Goal: Check status

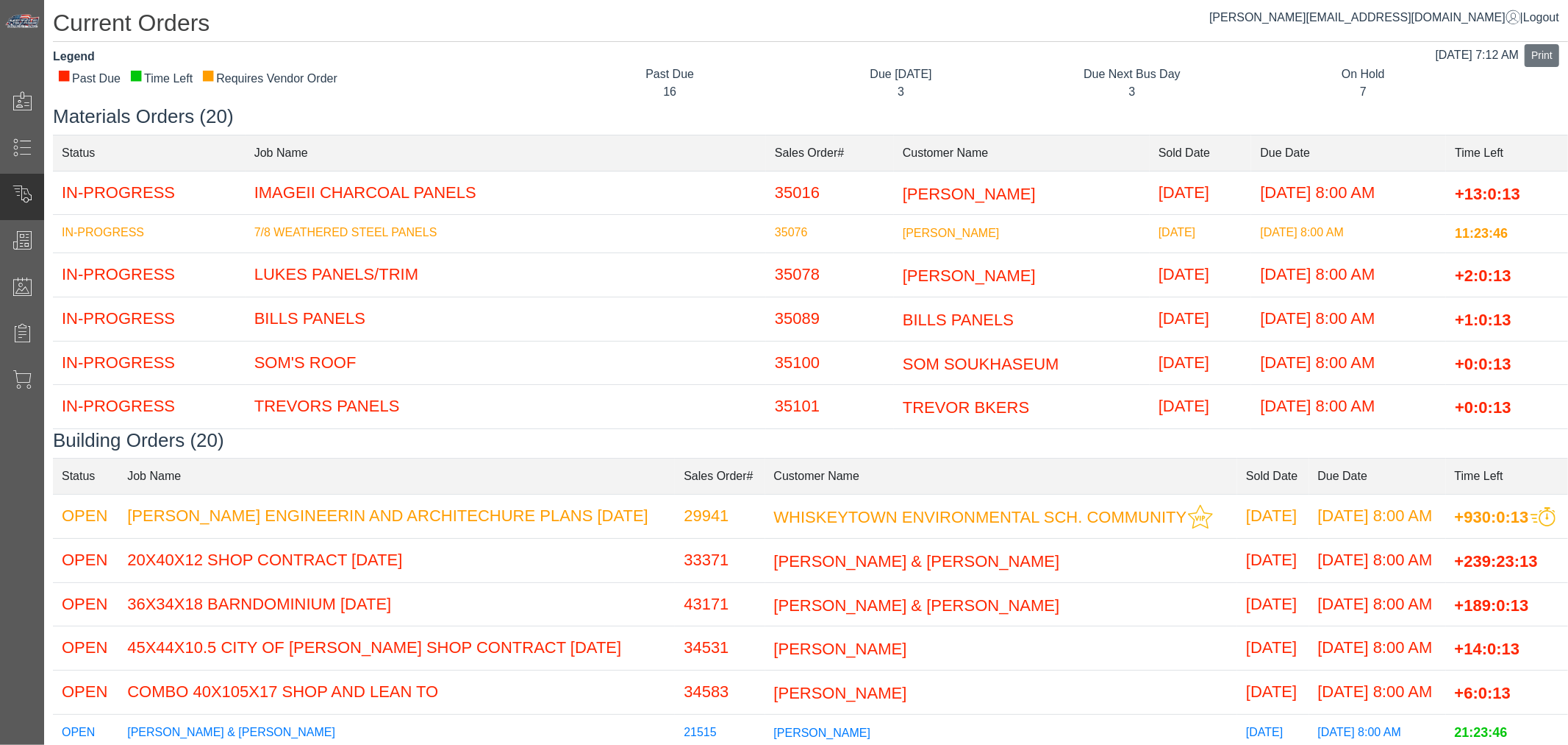
scroll to position [245, 0]
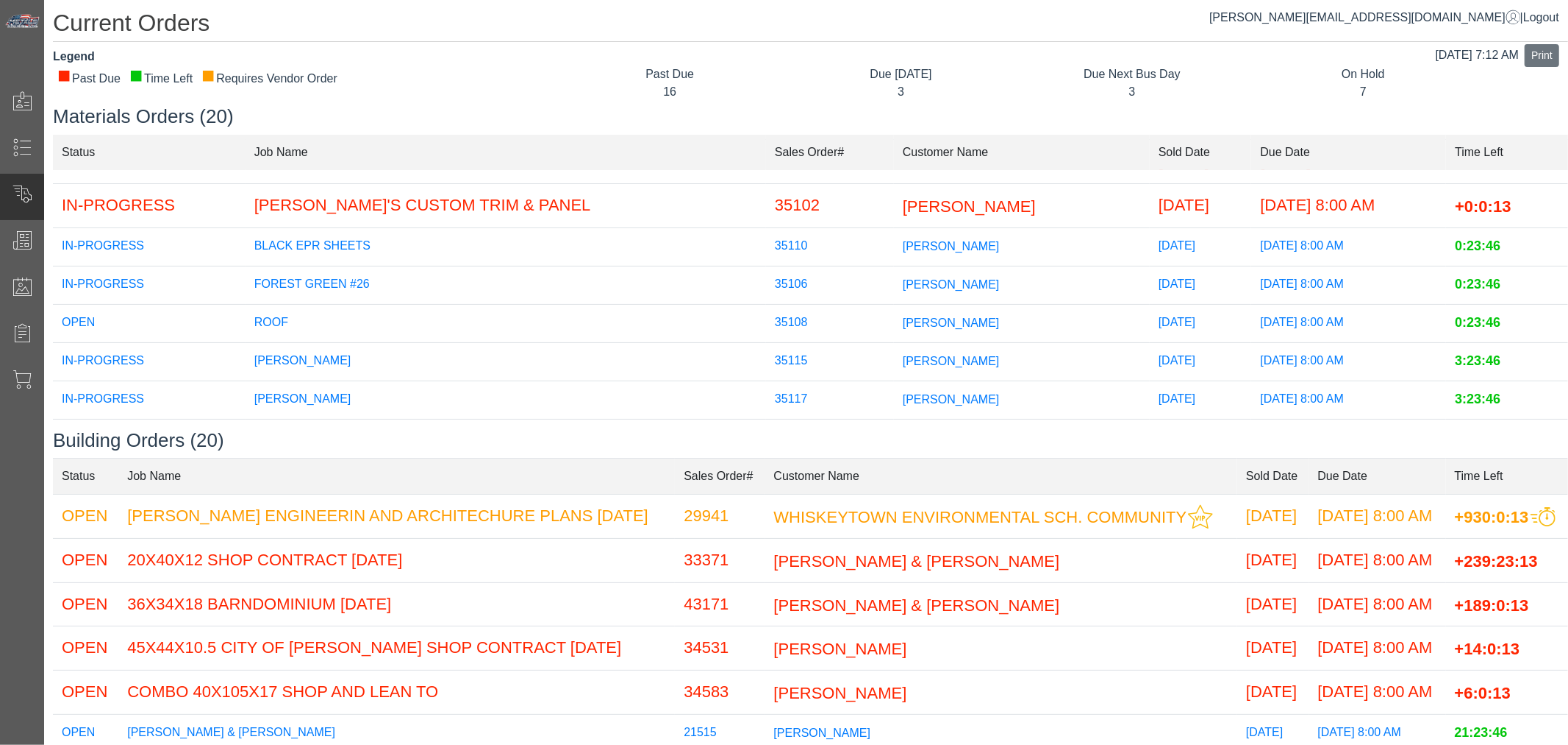
click at [766, 312] on td "35108" at bounding box center [829, 322] width 128 height 38
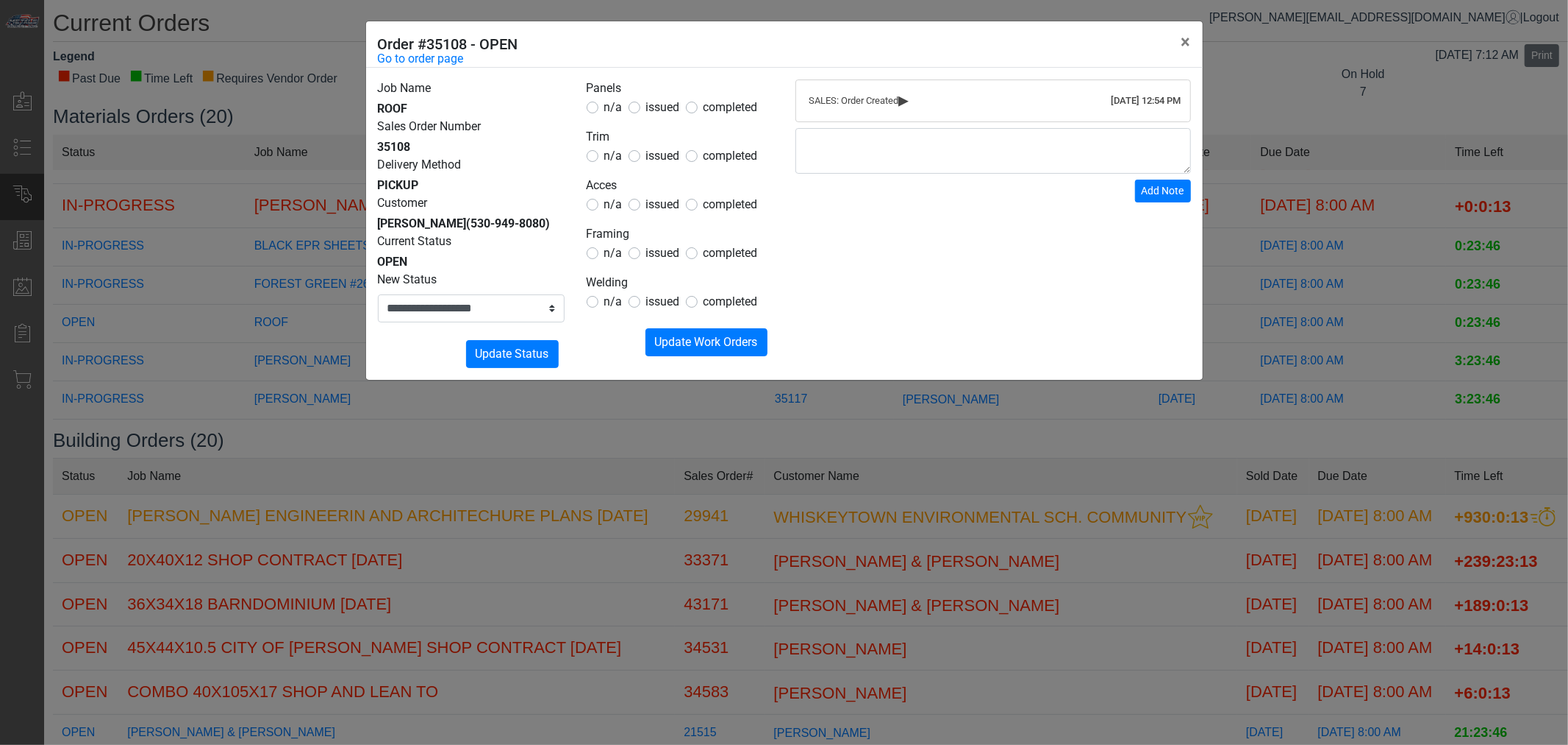
drag, startPoint x: 669, startPoint y: 105, endPoint x: 666, endPoint y: 158, distance: 53.1
click at [668, 106] on span "issued" at bounding box center [663, 107] width 34 height 14
click at [666, 164] on label "issued" at bounding box center [663, 156] width 34 height 18
drag, startPoint x: 660, startPoint y: 199, endPoint x: 657, endPoint y: 214, distance: 15.3
click at [660, 201] on span "issued" at bounding box center [663, 204] width 34 height 14
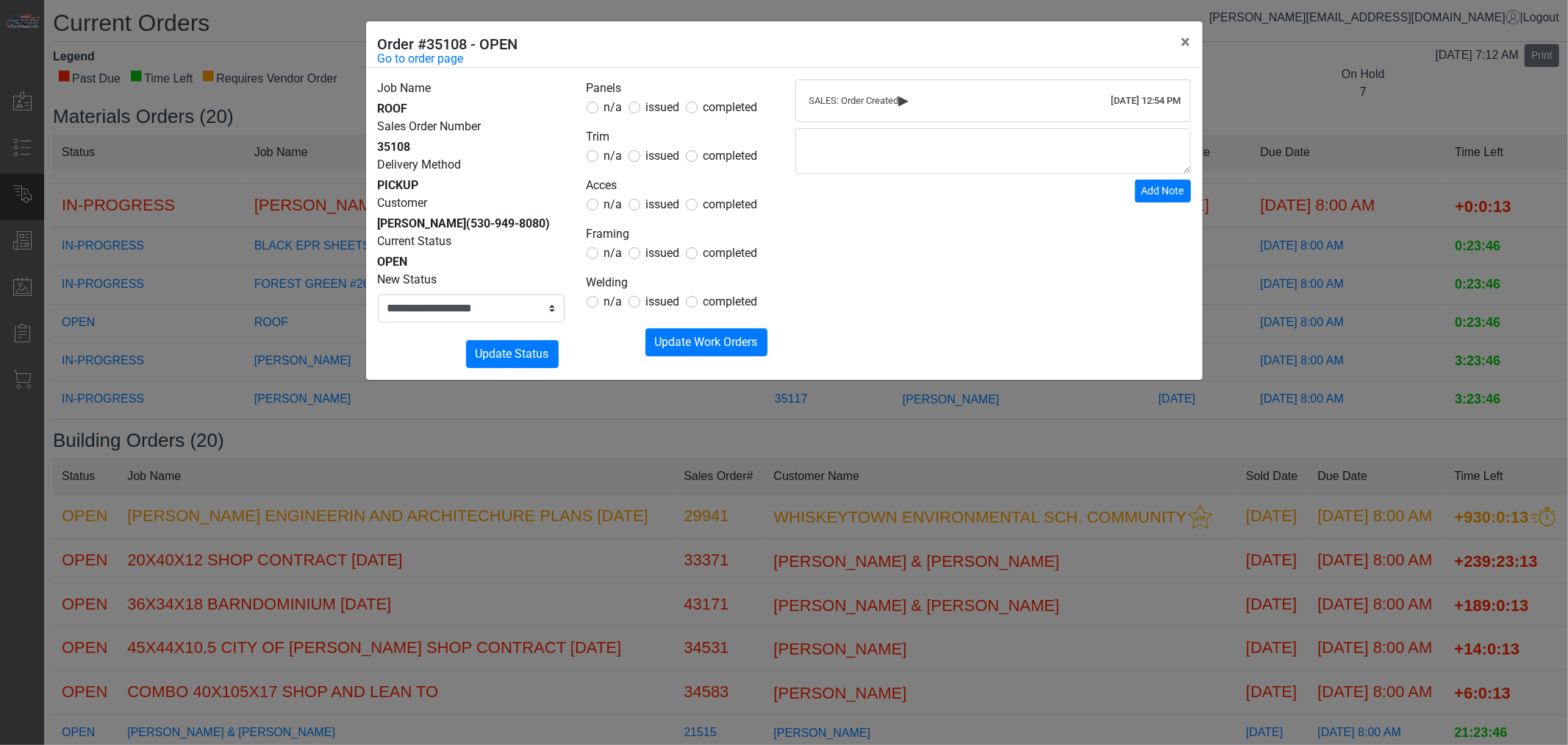
click at [611, 257] on span "n/a" at bounding box center [613, 252] width 18 height 14
click at [603, 304] on div "n/a" at bounding box center [604, 302] width 36 height 18
click at [616, 307] on span "n/a" at bounding box center [613, 301] width 18 height 14
click at [686, 354] on button "Submitting Update Work Orders" at bounding box center [706, 342] width 122 height 28
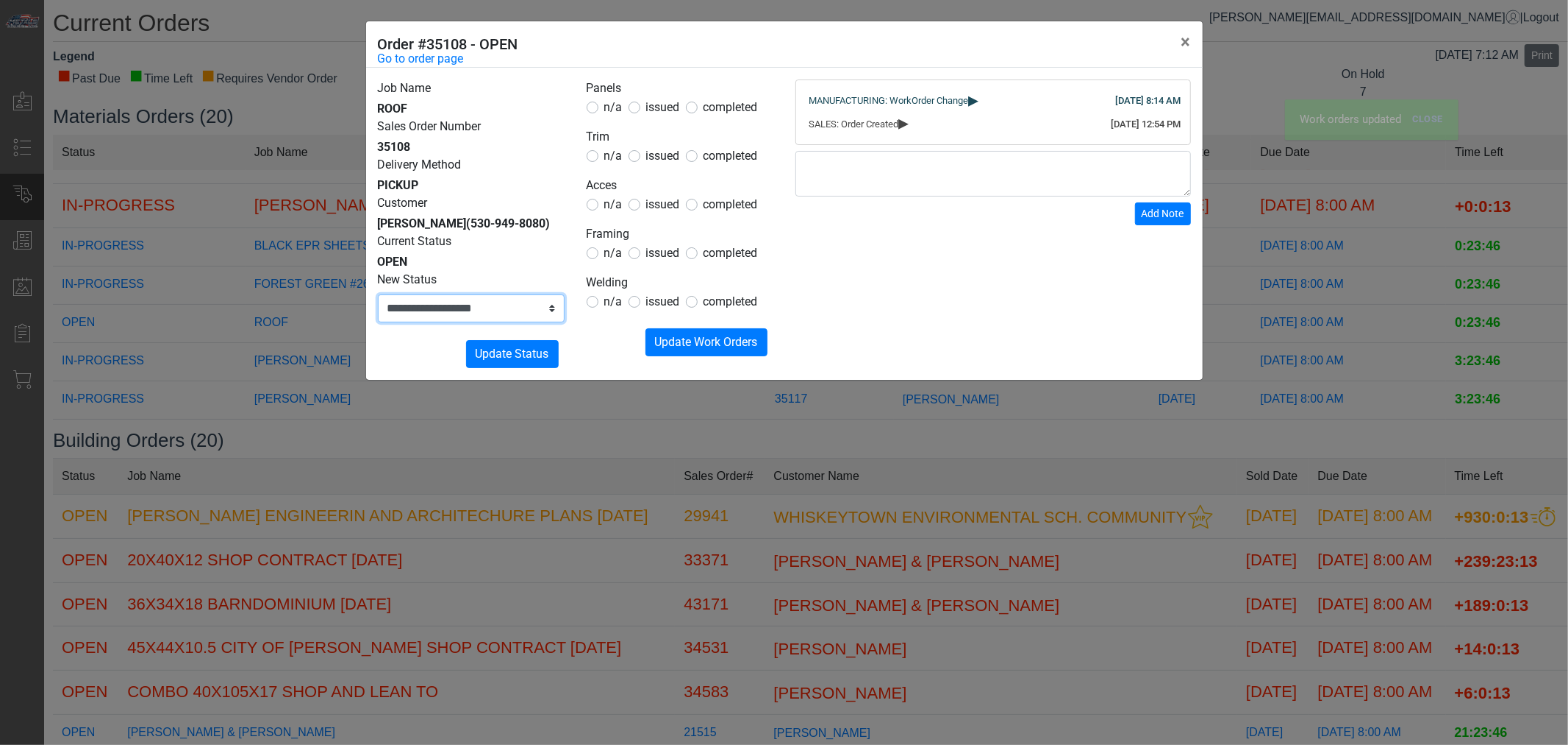
drag, startPoint x: 509, startPoint y: 329, endPoint x: 501, endPoint y: 339, distance: 12.8
click at [504, 322] on select "**********" at bounding box center [471, 308] width 187 height 28
select select "**********"
click at [378, 312] on select "**********" at bounding box center [471, 308] width 187 height 28
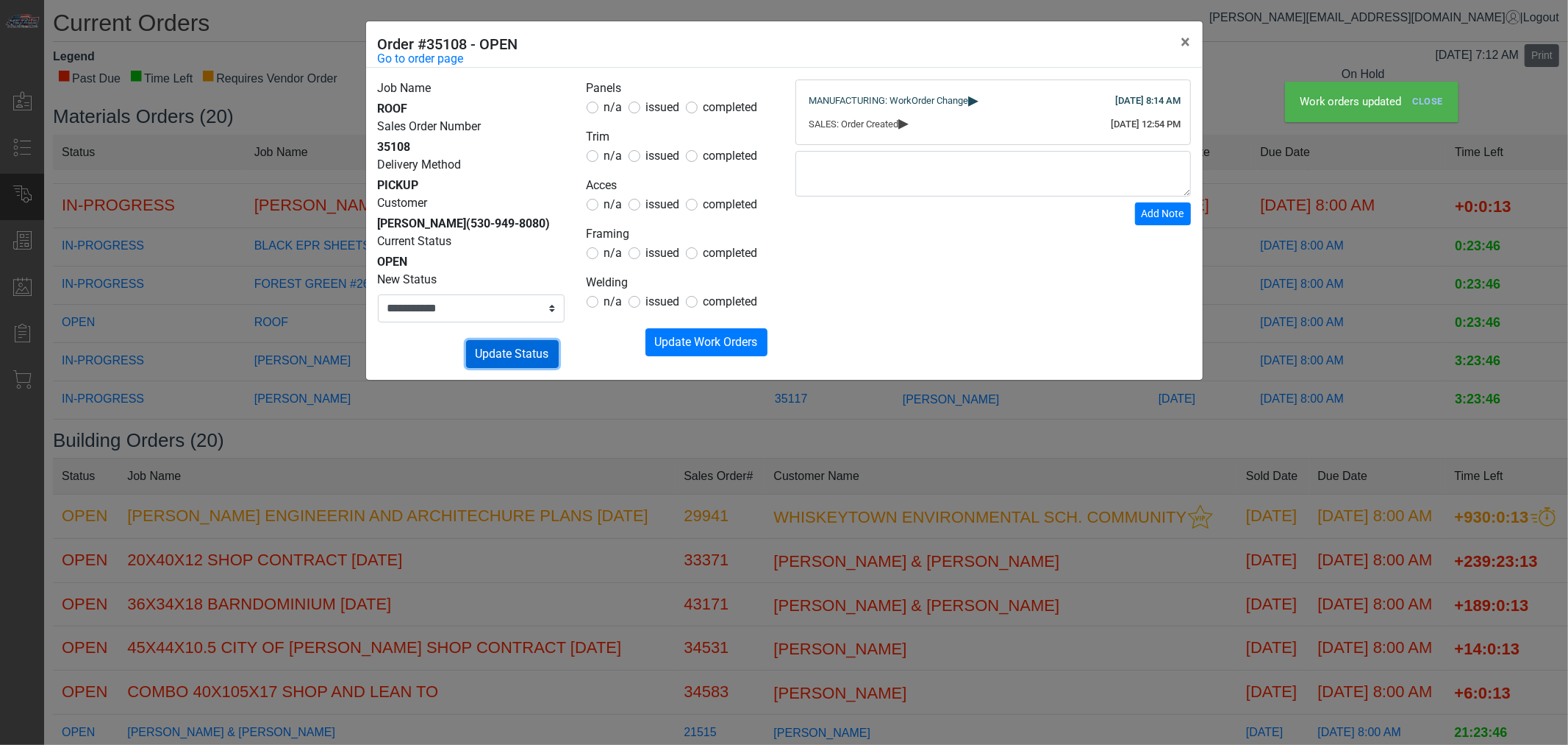
click at [516, 360] on span "Update Status" at bounding box center [513, 354] width 74 height 14
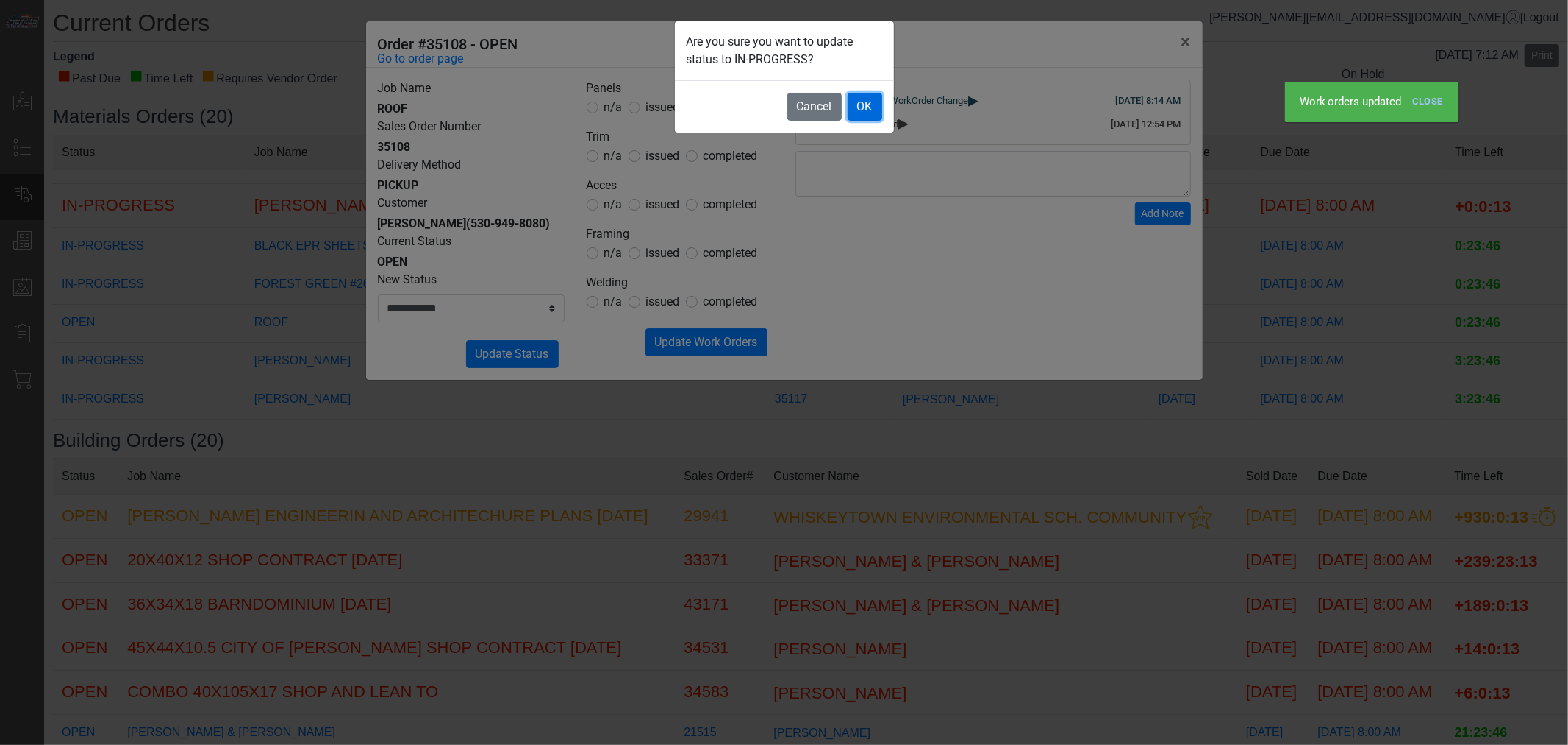
click at [851, 105] on button "OK" at bounding box center [865, 106] width 35 height 28
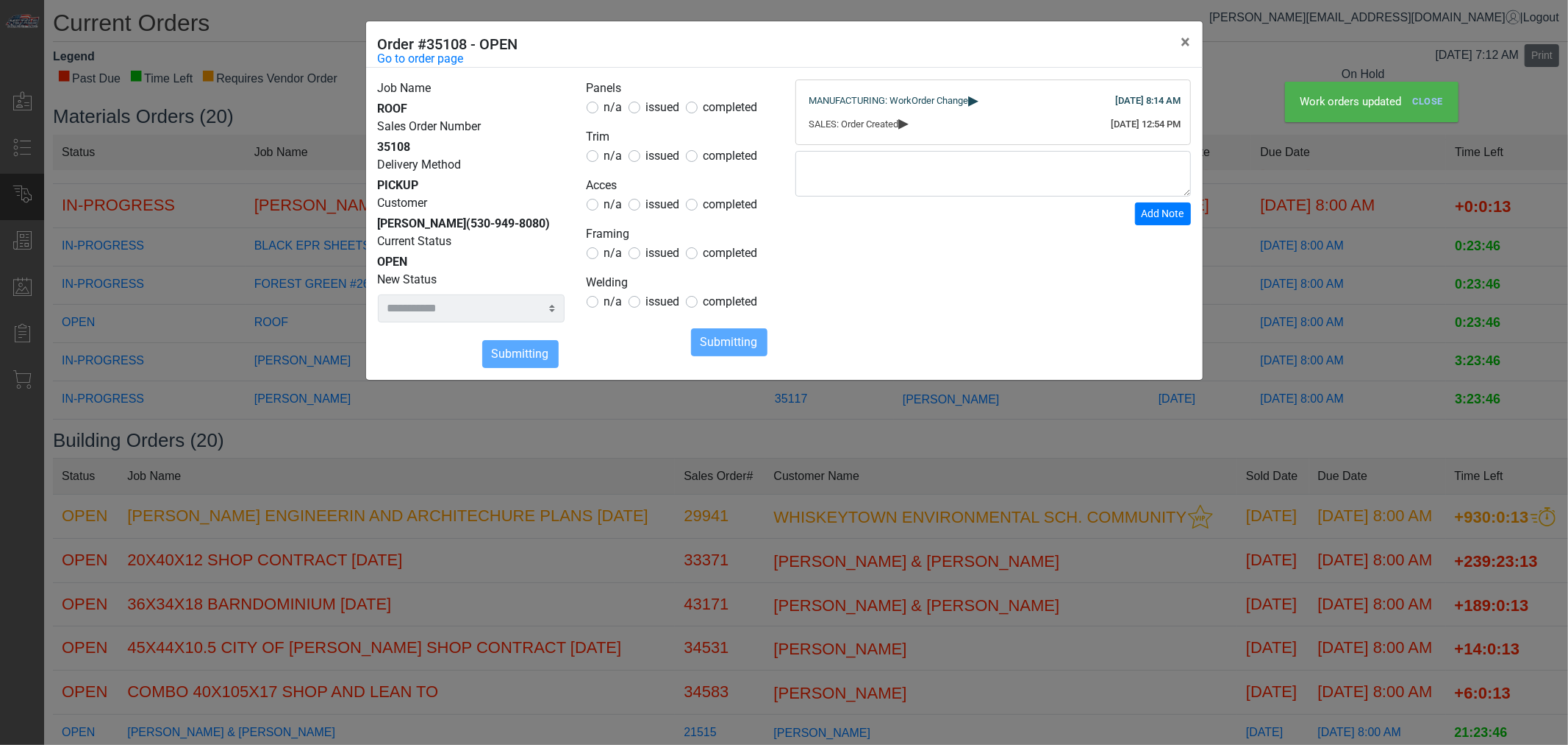
select select
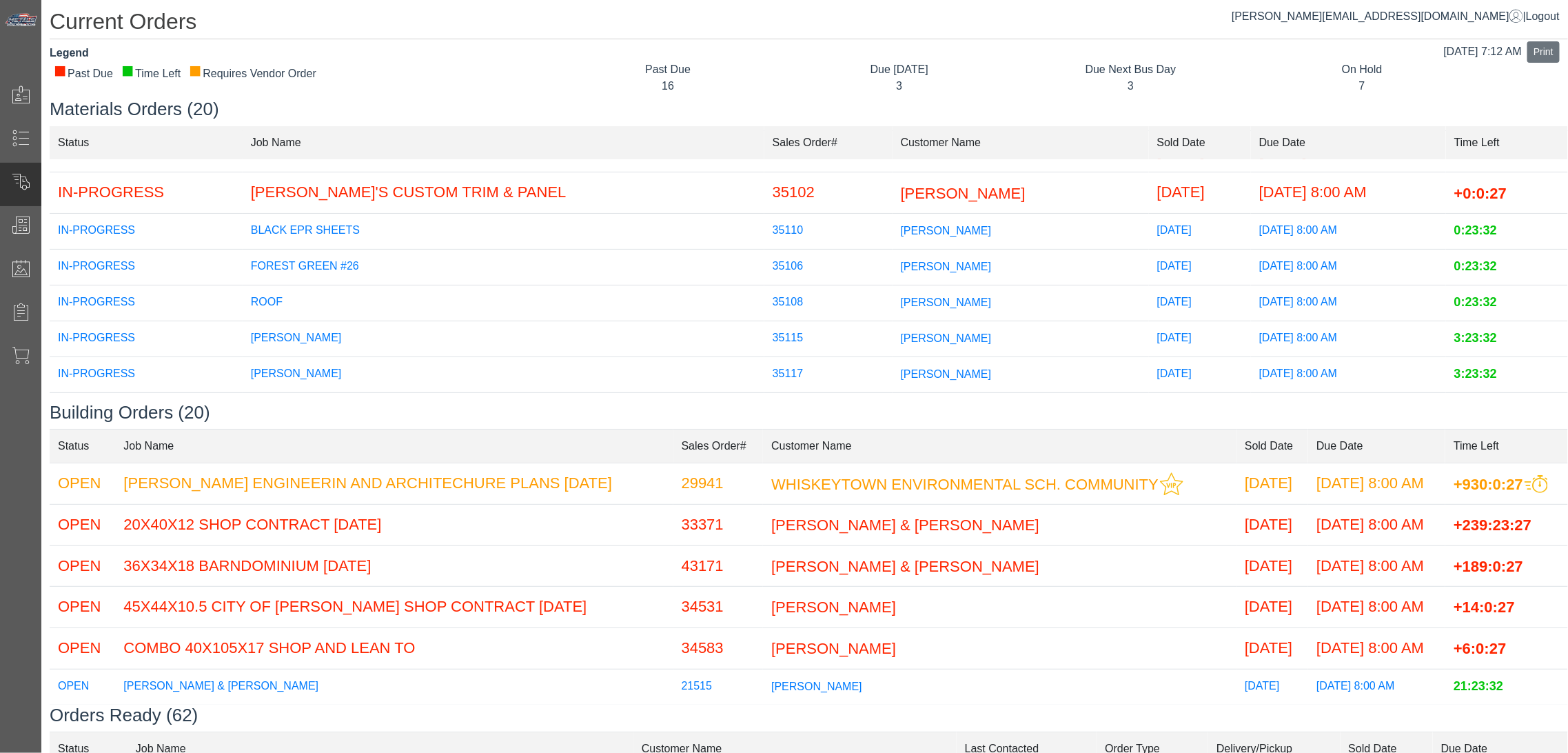
click at [552, 91] on div "Past Due 16" at bounding box center [668, 78] width 232 height 33
